Goal: Check status

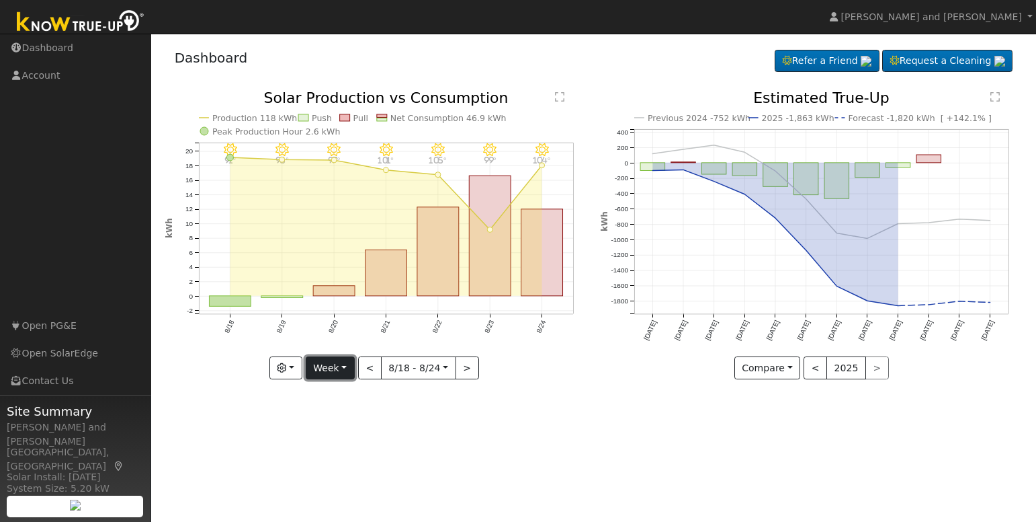
click at [334, 375] on button "Week" at bounding box center [330, 367] width 49 height 23
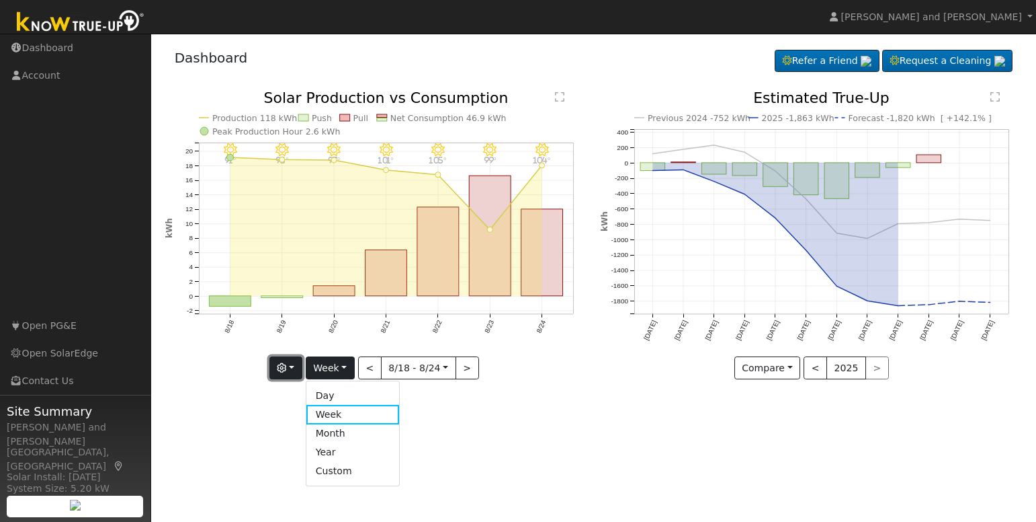
click at [286, 372] on icon "button" at bounding box center [281, 367] width 9 height 9
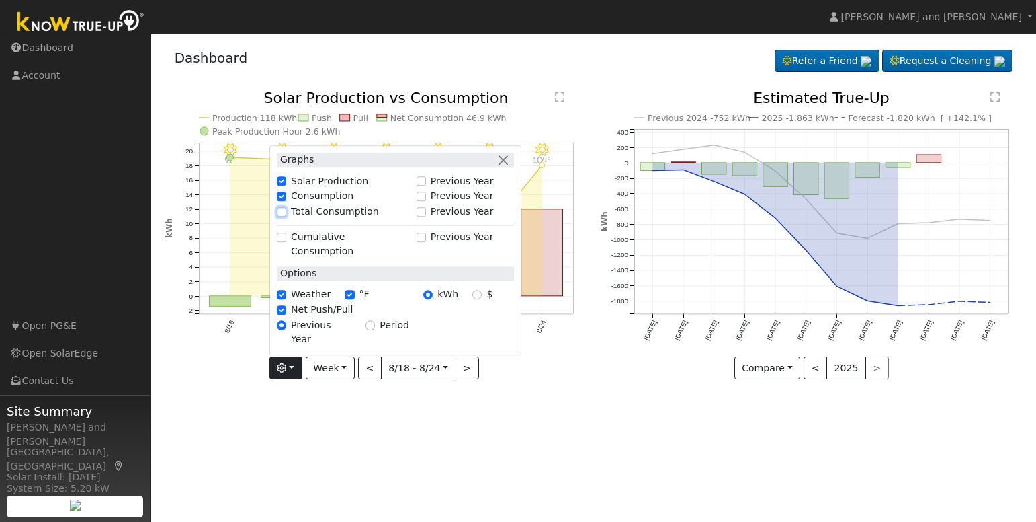
click at [282, 216] on input "Total Consumption" at bounding box center [281, 211] width 9 height 9
checkbox input "true"
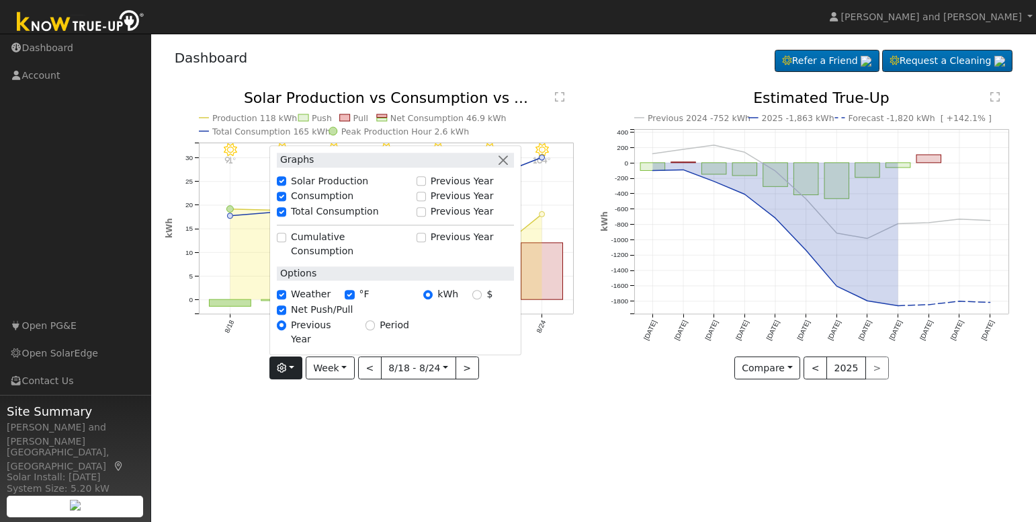
click at [526, 384] on div "8/24 - Clear 104° 8/23 - Clear 99° 8/22 - Clear 105° 8/21 - MostlyClear 101° 8/…" at bounding box center [376, 245] width 436 height 309
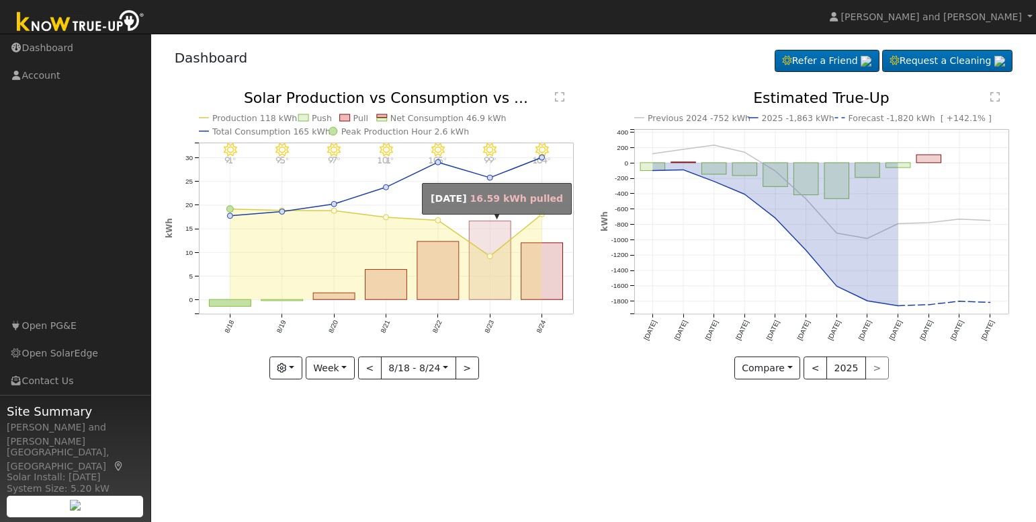
click at [491, 286] on rect "onclick=""" at bounding box center [490, 260] width 42 height 79
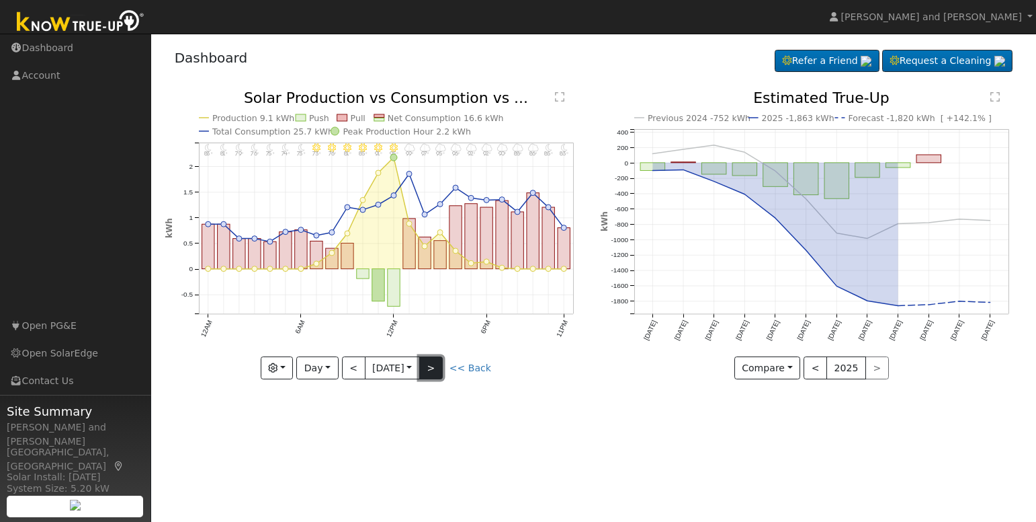
click at [442, 364] on button ">" at bounding box center [431, 367] width 24 height 23
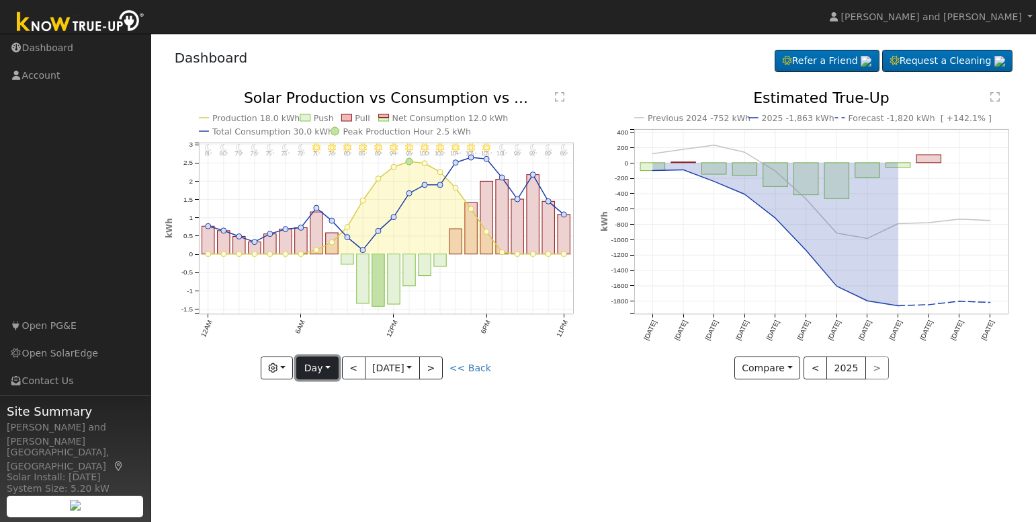
click at [330, 366] on button "Day" at bounding box center [317, 367] width 42 height 23
click at [339, 430] on link "Month" at bounding box center [343, 433] width 93 height 19
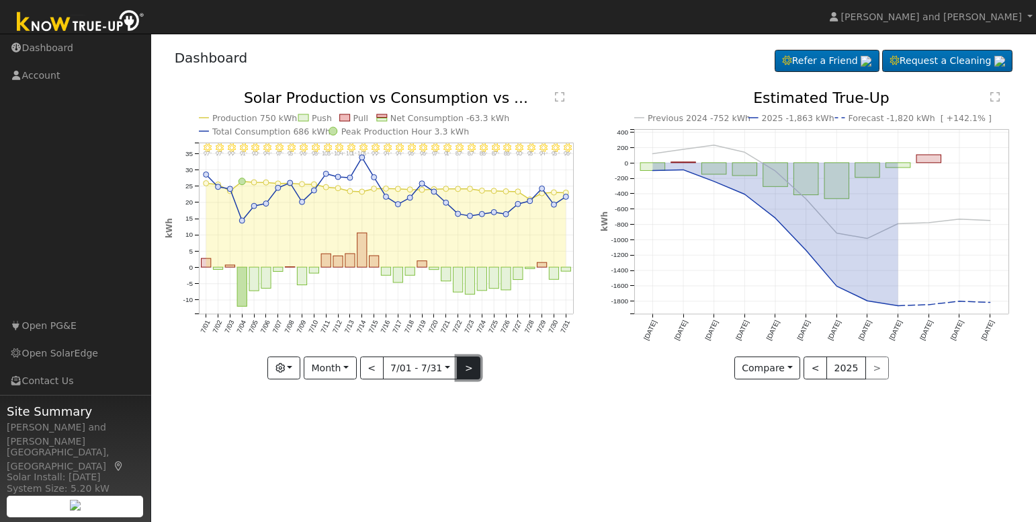
click at [466, 363] on button ">" at bounding box center [469, 367] width 24 height 23
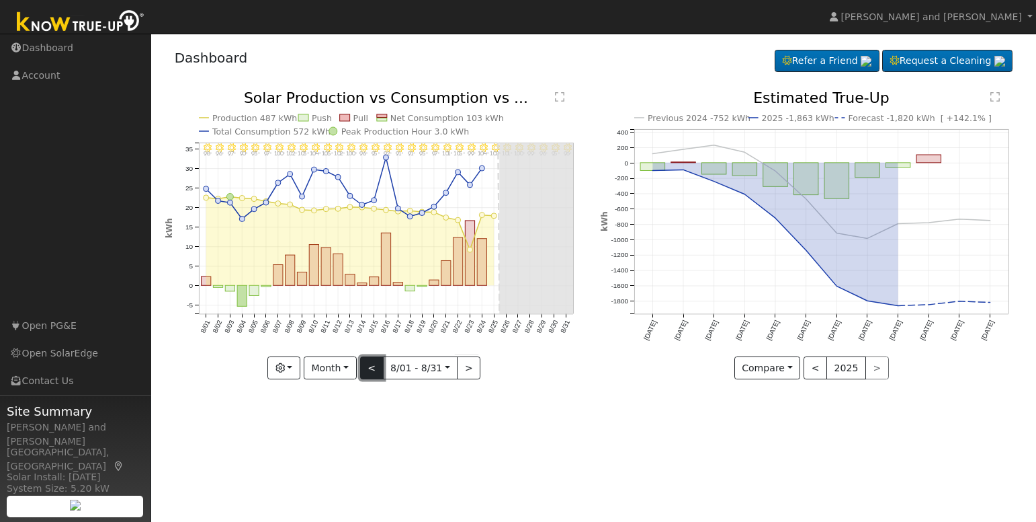
click at [376, 370] on button "<" at bounding box center [372, 367] width 24 height 23
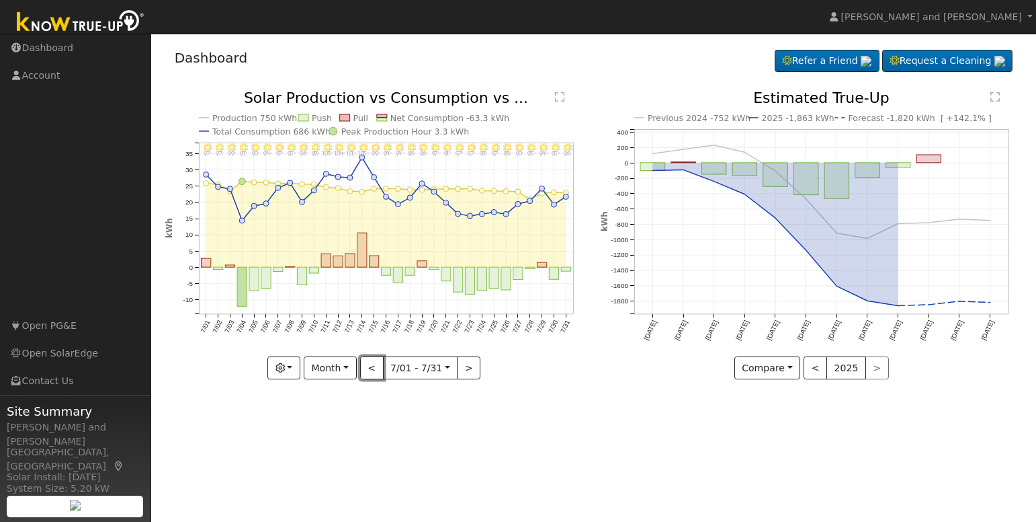
click at [376, 370] on button "<" at bounding box center [372, 367] width 24 height 23
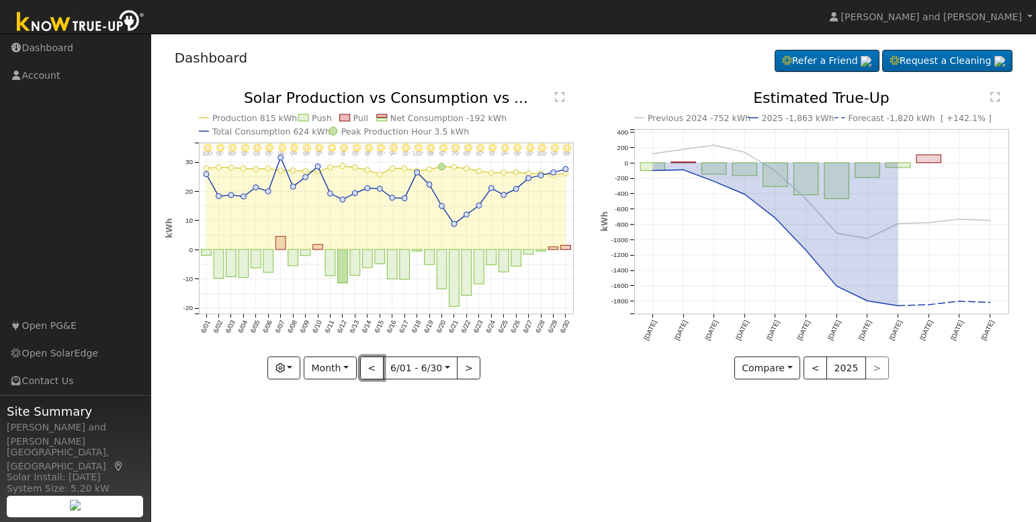
click at [376, 370] on button "<" at bounding box center [372, 367] width 24 height 23
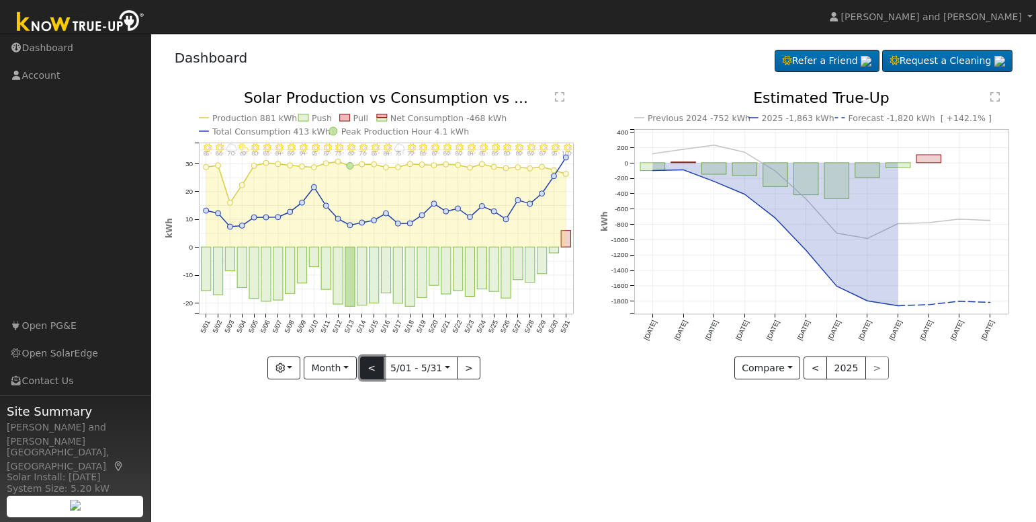
click at [378, 367] on button "<" at bounding box center [372, 367] width 24 height 23
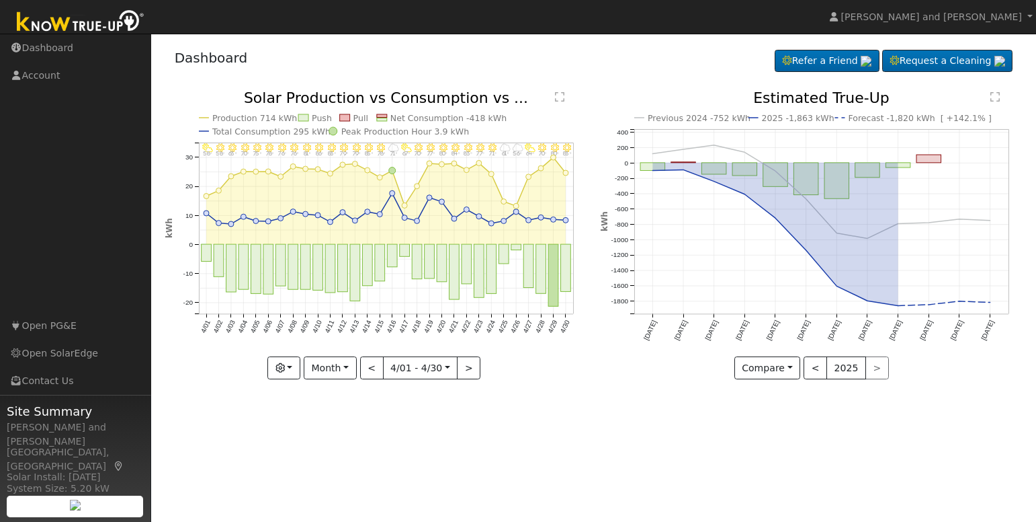
click at [377, 367] on div "4/30 - MostlyClear 83° 4/29 - Clear 80° 4/28 - MostlyClear 70° 4/27 - PartlyClo…" at bounding box center [375, 235] width 421 height 288
click at [376, 367] on button "<" at bounding box center [372, 367] width 24 height 23
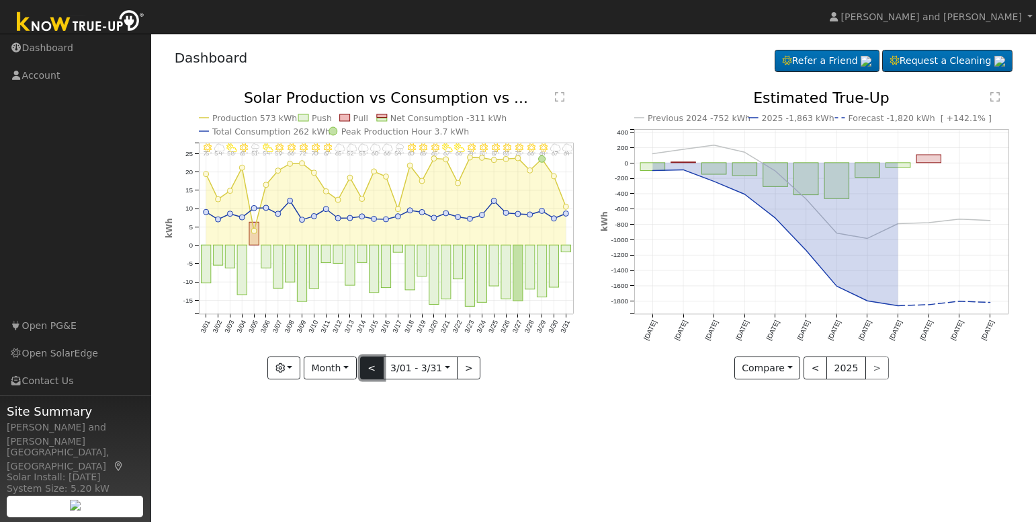
click at [376, 367] on button "<" at bounding box center [372, 367] width 24 height 23
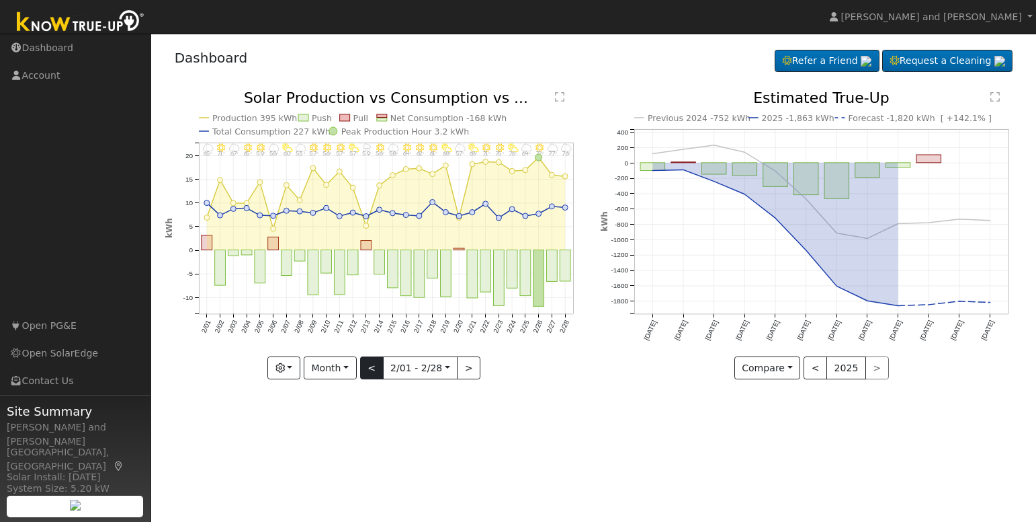
click at [376, 367] on div "2/28 - Cloudy 76° 2/27 - Cloudy 77° 2/26 - Clear 72° 2/25 - Cloudy 64° 2/24 - P…" at bounding box center [375, 235] width 421 height 288
click at [376, 367] on button "<" at bounding box center [372, 367] width 24 height 23
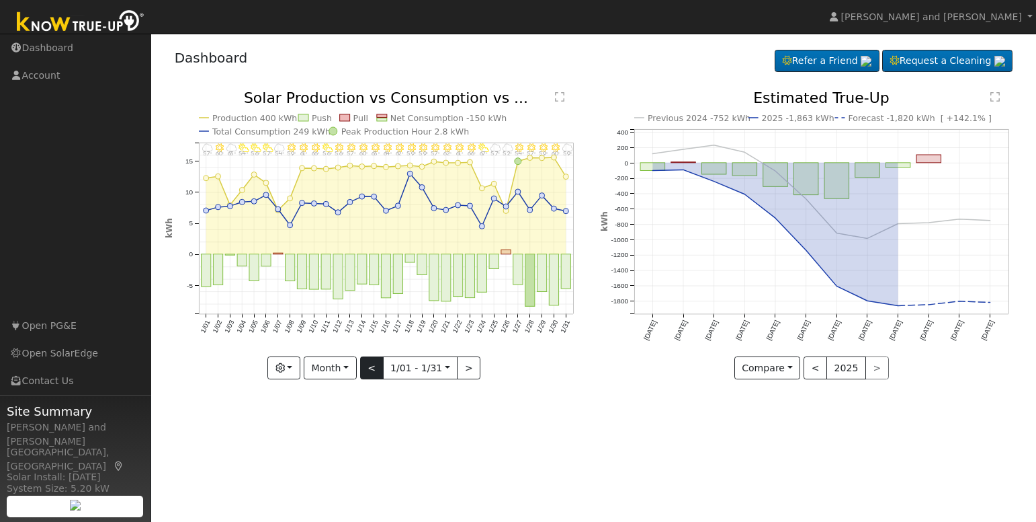
click at [376, 367] on div at bounding box center [375, 235] width 421 height 288
click at [376, 367] on div "1/31 - MostlyCloudy 59° 1/30 - Clear 60° 1/29 - Clear 59° 1/28 - Clear 57° 1/27…" at bounding box center [375, 235] width 421 height 288
click at [376, 367] on button "<" at bounding box center [372, 367] width 24 height 23
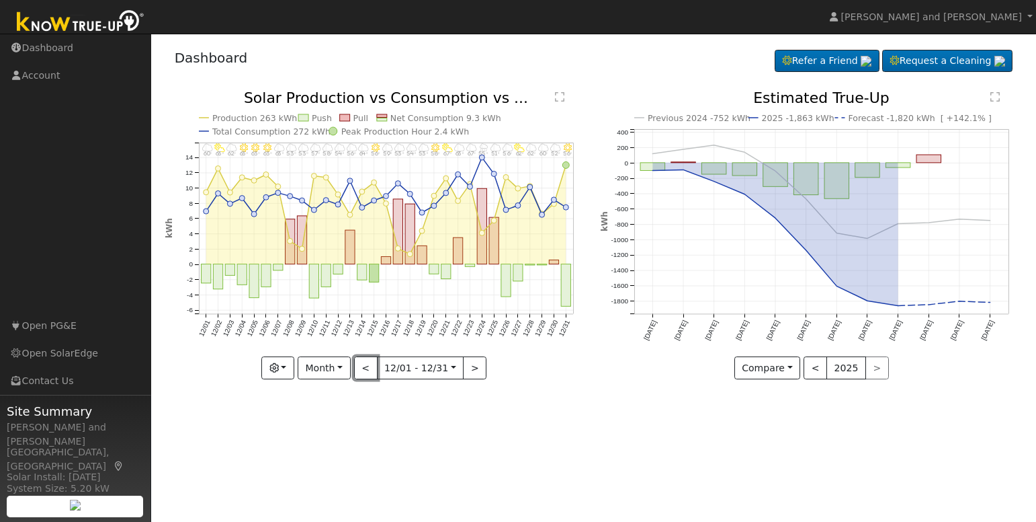
click at [376, 367] on button "<" at bounding box center [366, 367] width 24 height 23
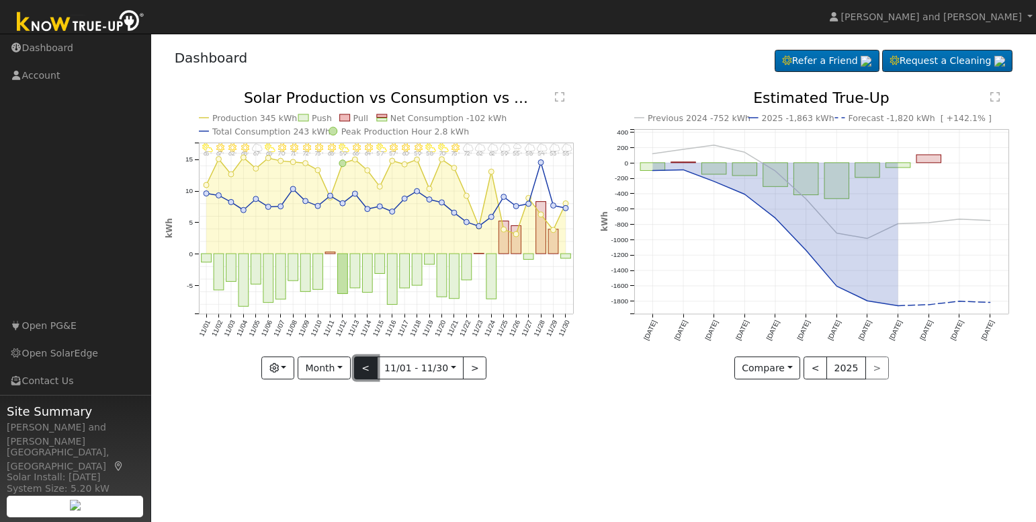
click at [370, 367] on button "<" at bounding box center [366, 367] width 24 height 23
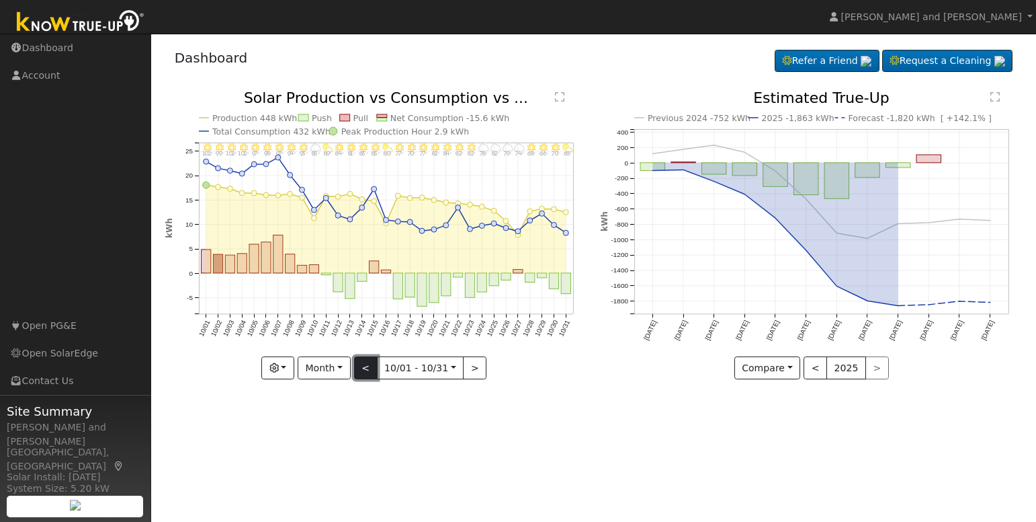
click at [370, 367] on button "<" at bounding box center [366, 367] width 24 height 23
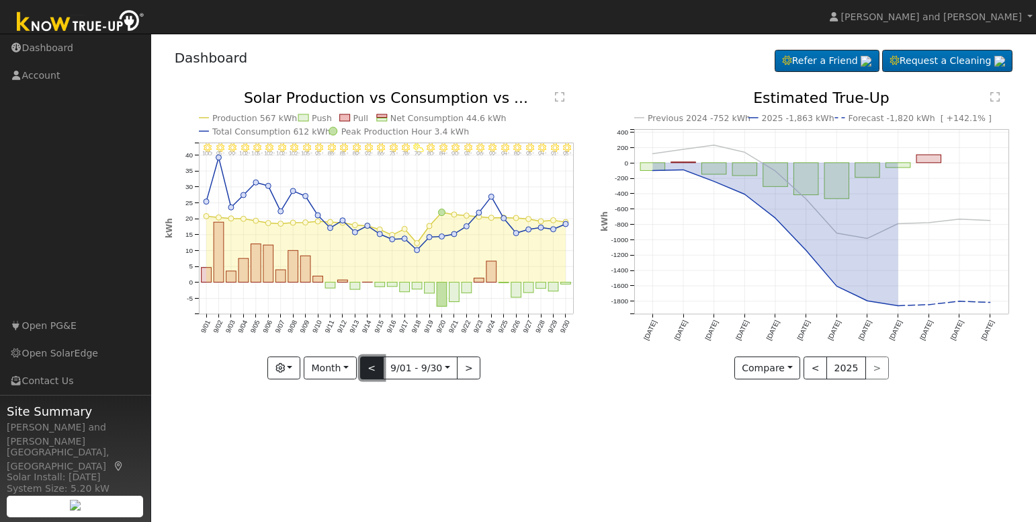
click at [364, 366] on button "<" at bounding box center [372, 367] width 24 height 23
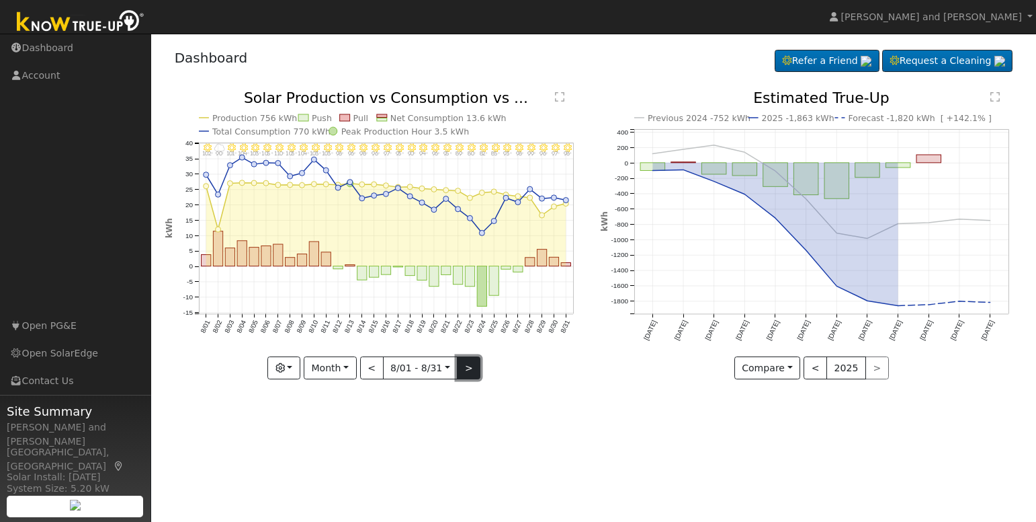
click at [466, 360] on button ">" at bounding box center [469, 367] width 24 height 23
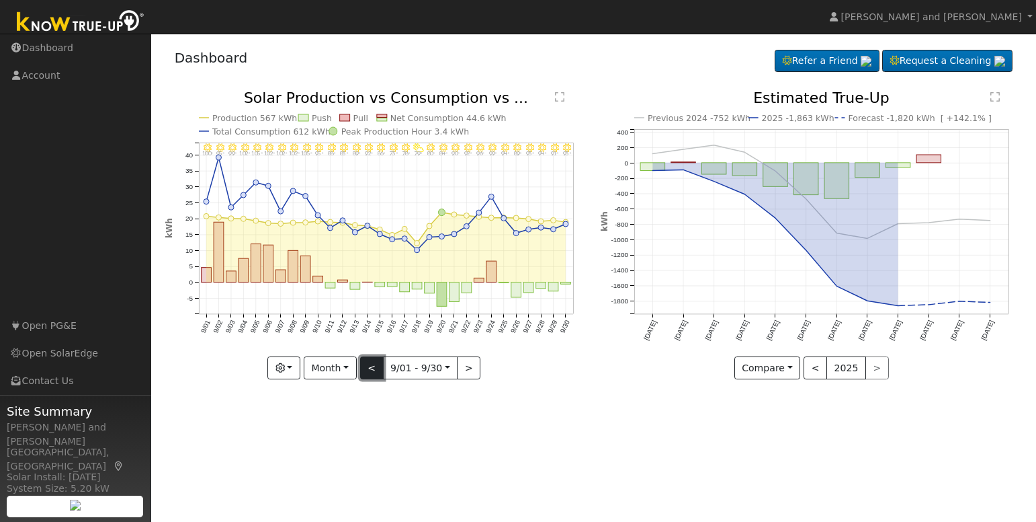
click at [366, 365] on button "<" at bounding box center [372, 367] width 24 height 23
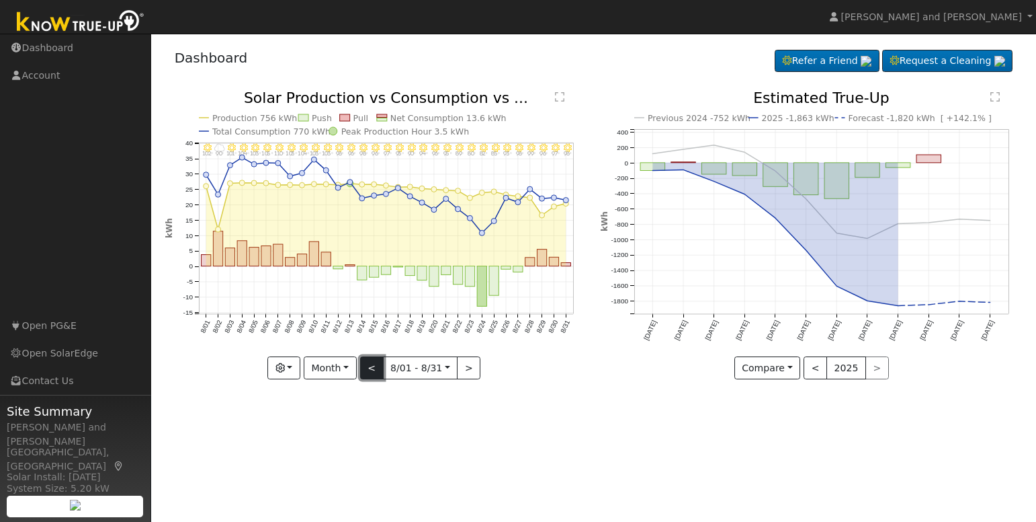
click at [366, 365] on button "<" at bounding box center [372, 367] width 24 height 23
type input "[DATE]"
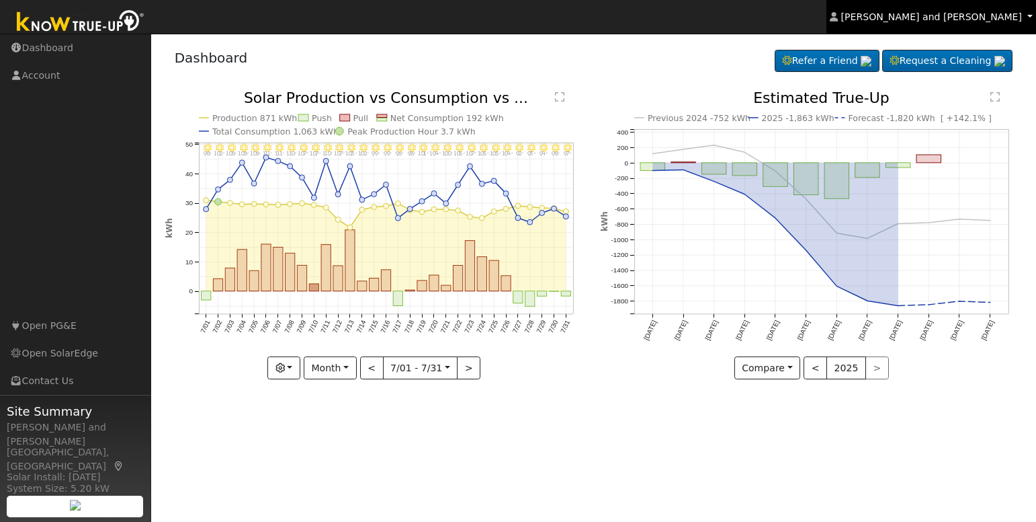
click at [991, 14] on span "[PERSON_NAME] and [PERSON_NAME]" at bounding box center [932, 16] width 181 height 11
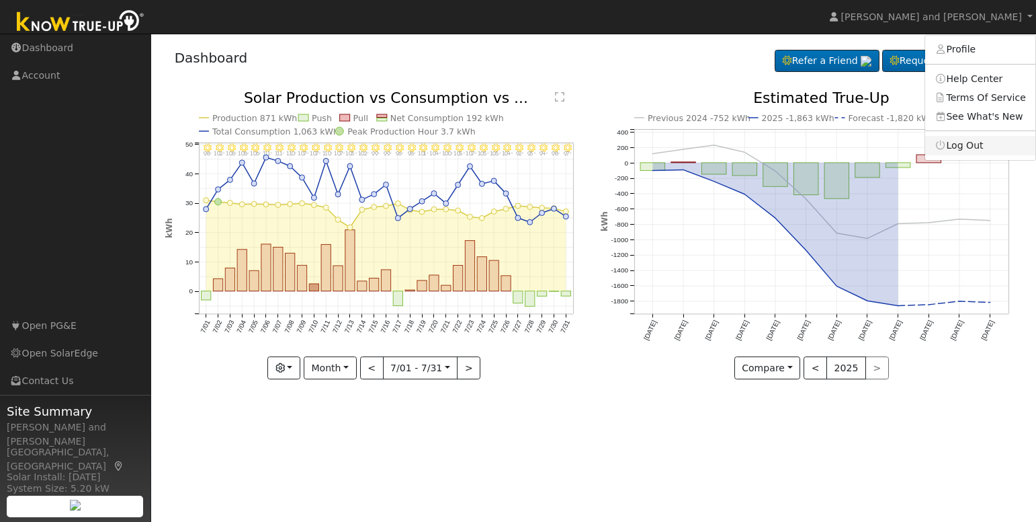
click at [998, 148] on link "Log Out" at bounding box center [981, 145] width 110 height 19
